Goal: Communication & Community: Answer question/provide support

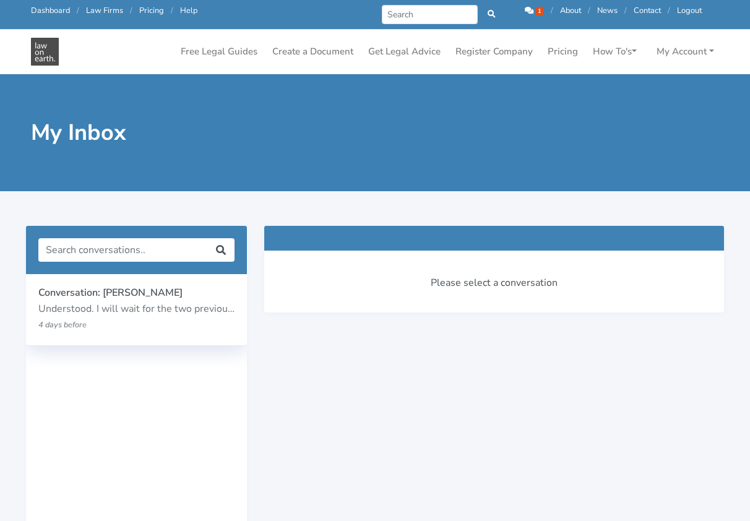
click at [156, 305] on p "Understood. I will wait for the two previous individuals to book in an initial …" at bounding box center [136, 309] width 196 height 16
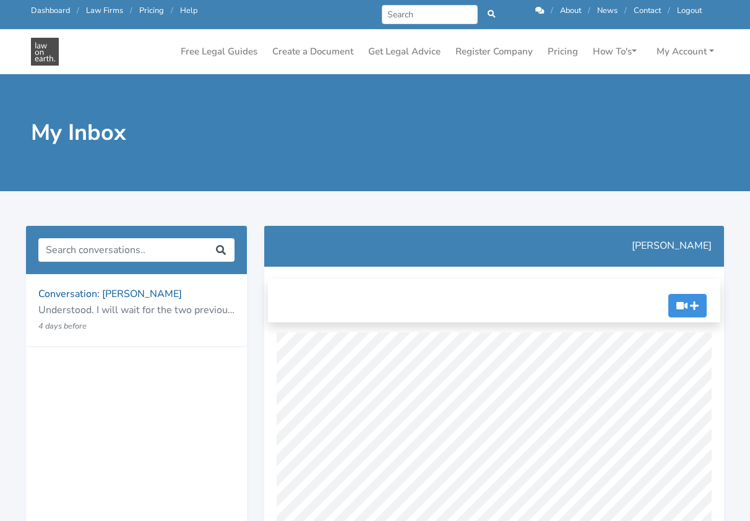
click at [43, 9] on link "Dashboard" at bounding box center [50, 10] width 39 height 11
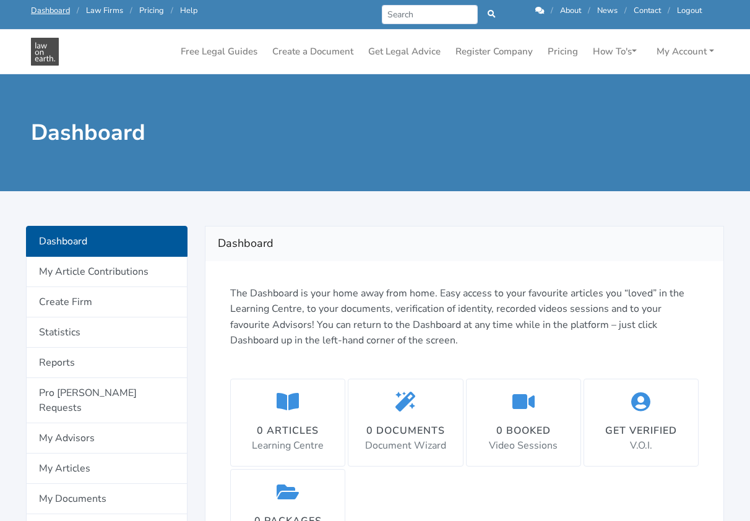
click at [535, 9] on icon at bounding box center [539, 11] width 9 height 8
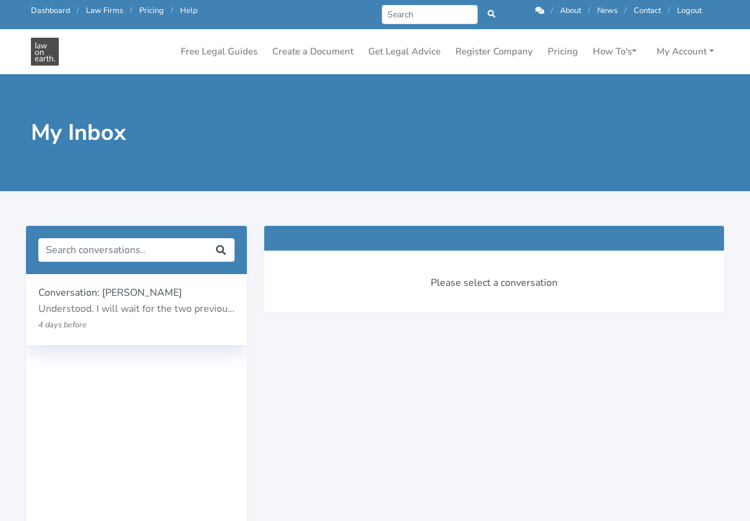
click at [158, 310] on p "Understood. I will wait for the two previous individuals to book in an initial …" at bounding box center [136, 309] width 196 height 16
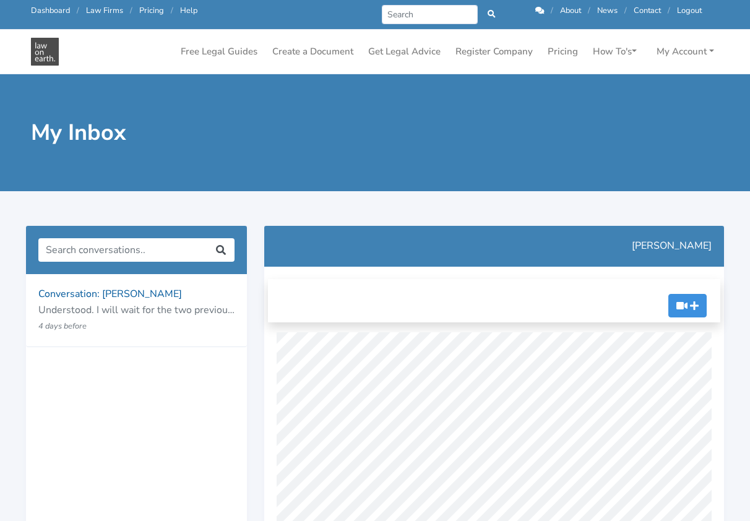
scroll to position [378, 0]
